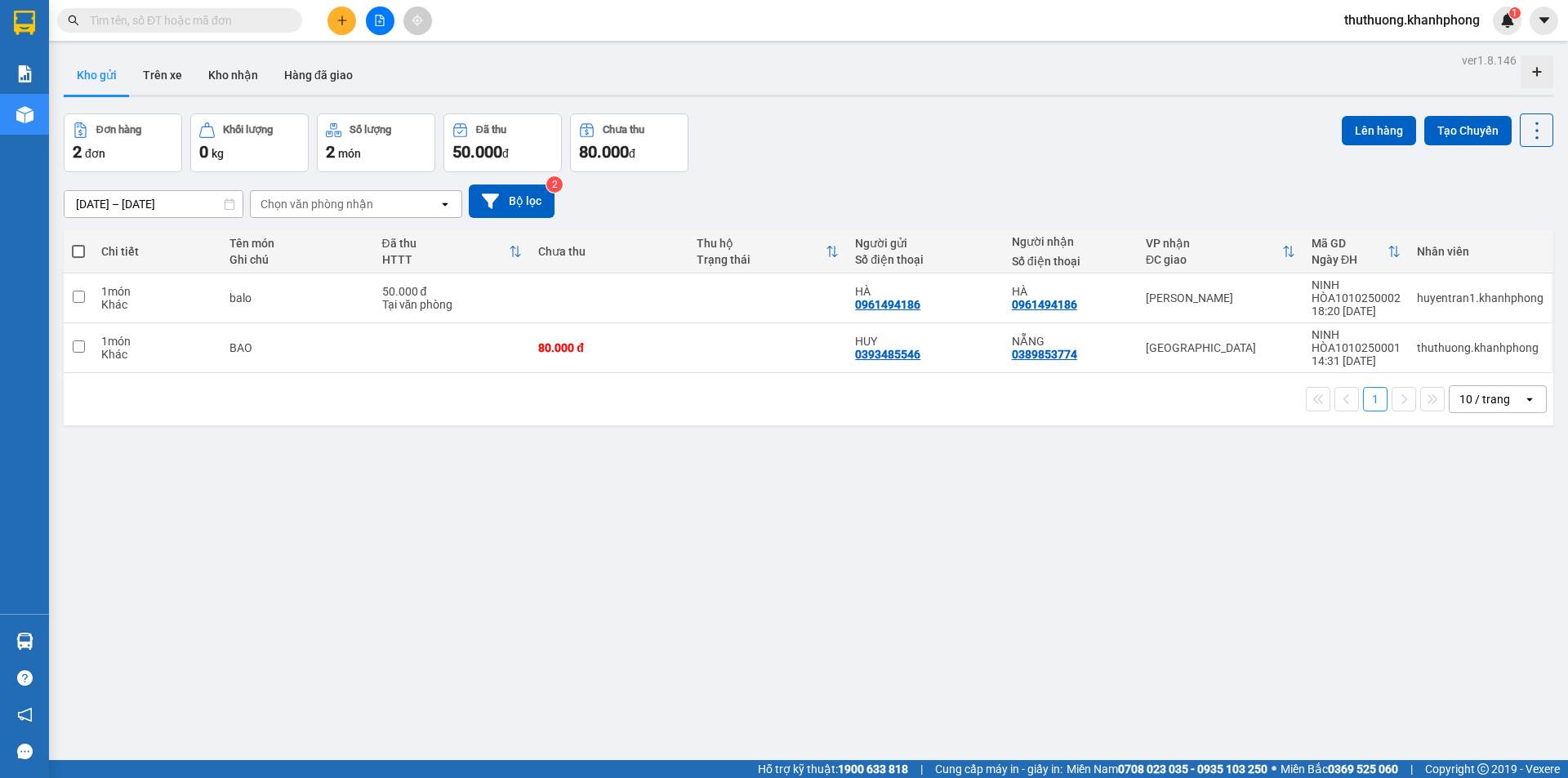
click at [219, 13] on input "text" at bounding box center [185, 20] width 192 height 18
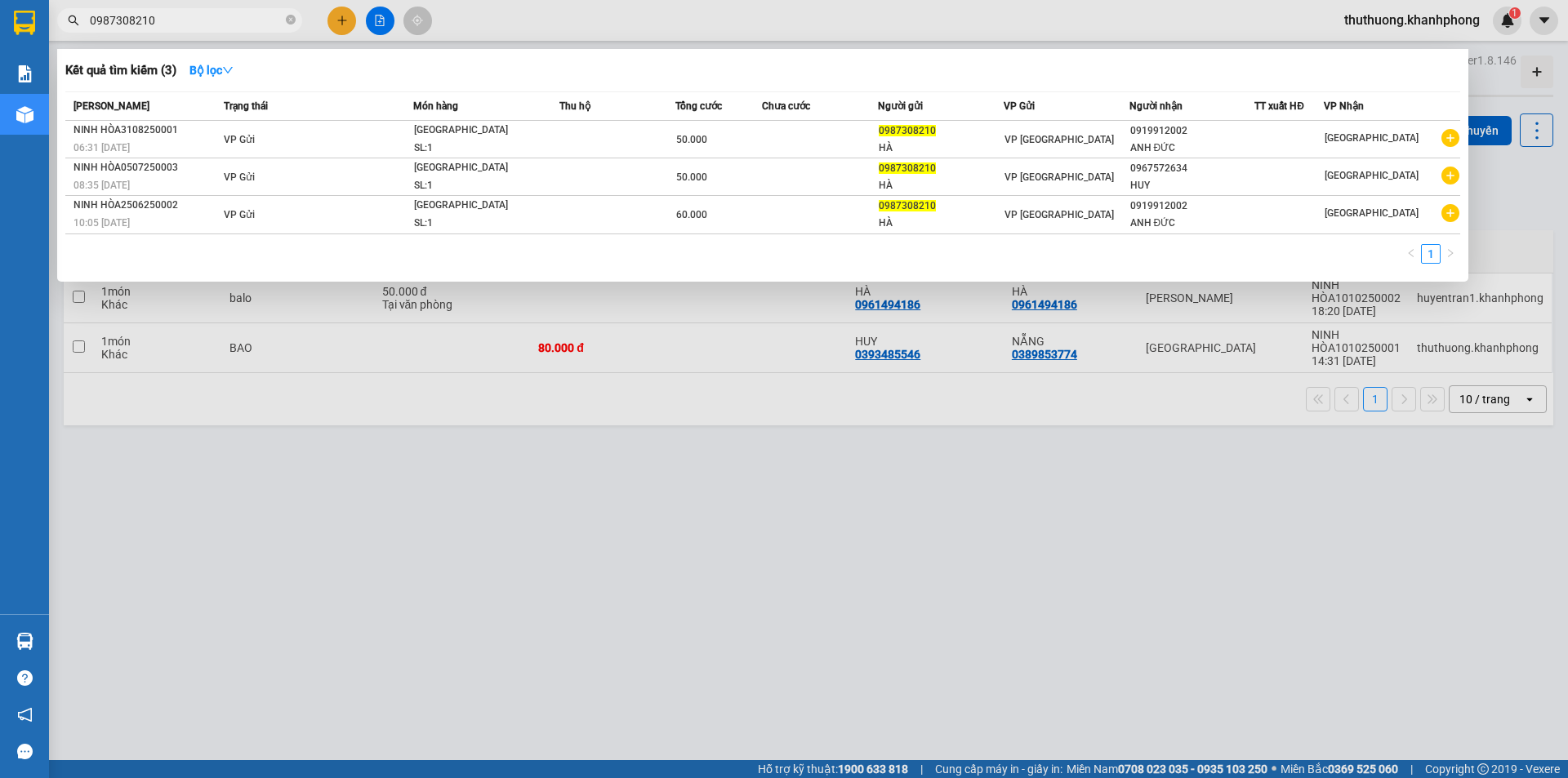
type input "0987308210"
click at [755, 488] on div at bounding box center [784, 389] width 1568 height 778
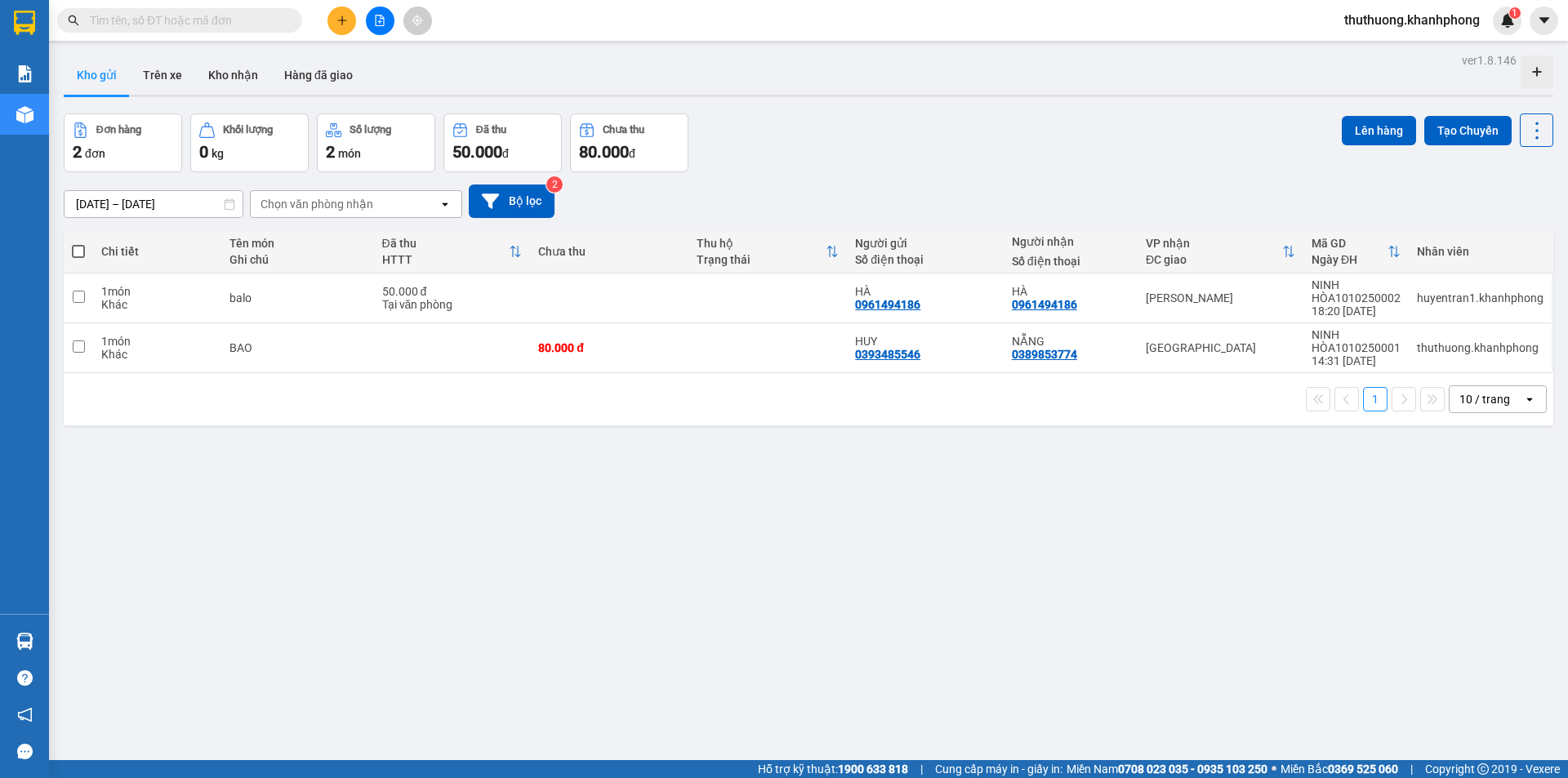
click at [1445, 20] on span "thuthuong.khanhphong" at bounding box center [1412, 20] width 161 height 20
click at [1380, 48] on span "Đăng xuất" at bounding box center [1417, 51] width 131 height 18
